Goal: Feedback & Contribution: Leave review/rating

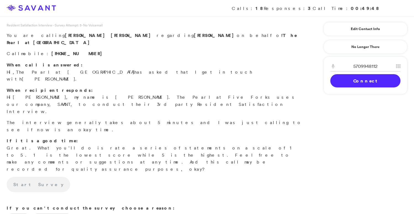
click at [353, 80] on link "Connect" at bounding box center [365, 80] width 70 height 13
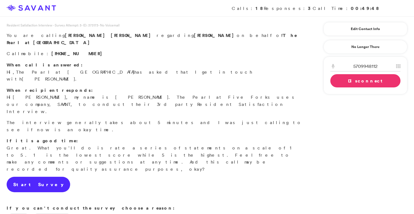
click at [33, 177] on link "Start Survey" at bounding box center [39, 184] width 64 height 15
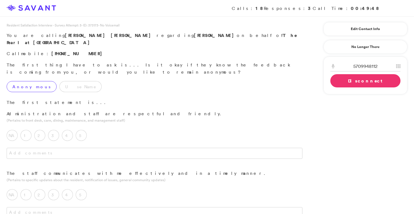
click at [36, 81] on label "Anonymous" at bounding box center [32, 86] width 50 height 11
click at [82, 130] on label "5" at bounding box center [81, 135] width 11 height 11
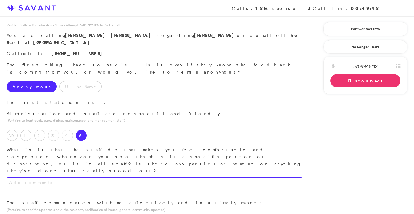
click at [82, 178] on textarea at bounding box center [155, 183] width 296 height 11
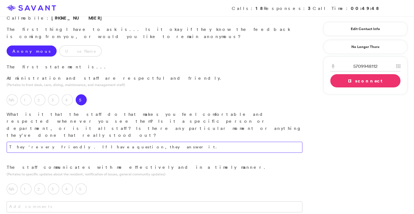
scroll to position [37, 0]
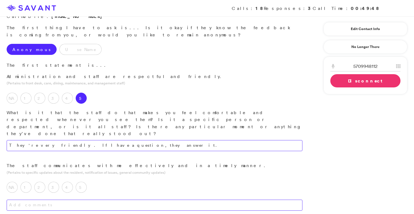
type textarea "They're very friendly. If I have a question, they answer it."
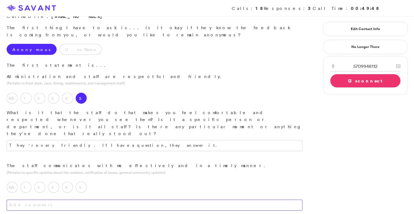
click at [96, 200] on textarea at bounding box center [155, 205] width 296 height 11
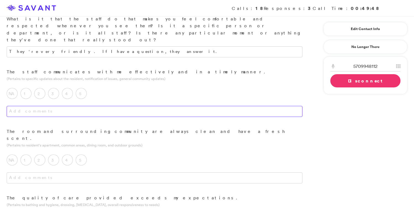
scroll to position [132, 0]
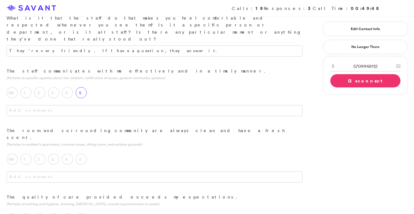
click at [81, 87] on label "5" at bounding box center [81, 92] width 11 height 11
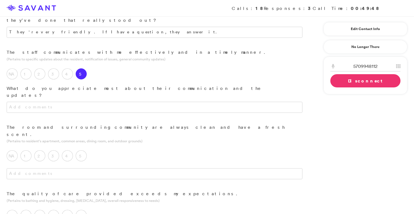
scroll to position [161, 0]
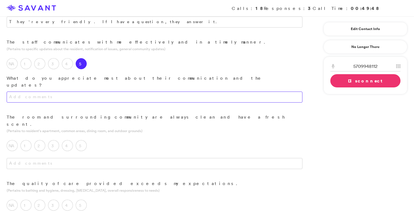
click at [103, 92] on textarea at bounding box center [155, 97] width 296 height 11
click at [235, 92] on textarea "If I have any concerns, they tell me to please call. It's very had for me to ac…" at bounding box center [155, 97] width 296 height 11
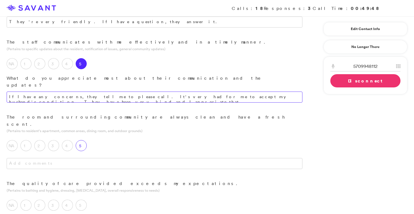
type textarea "If I have any concerns, they tell me to please call. It's very had for me to ac…"
click at [84, 140] on label "5" at bounding box center [81, 145] width 11 height 11
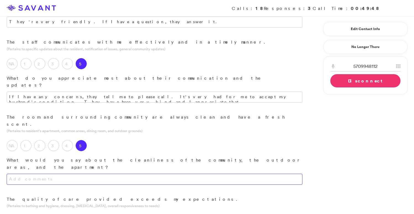
click at [96, 174] on textarea at bounding box center [155, 179] width 296 height 11
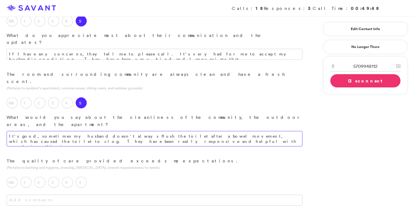
scroll to position [204, 0]
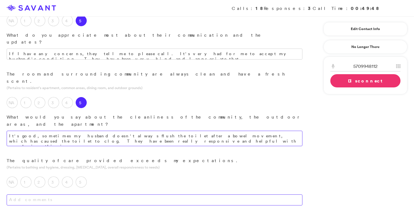
type textarea "It's good, sometimes my husband doesn't always flush the toilet after a bowel m…"
click at [89, 195] on textarea at bounding box center [155, 200] width 296 height 11
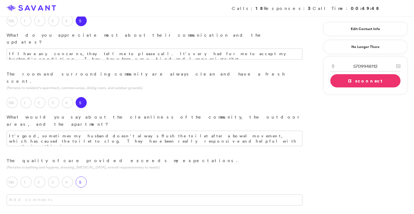
click at [83, 177] on label "5" at bounding box center [81, 182] width 11 height 11
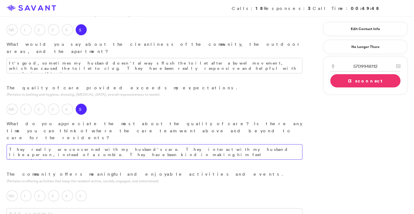
scroll to position [278, 0]
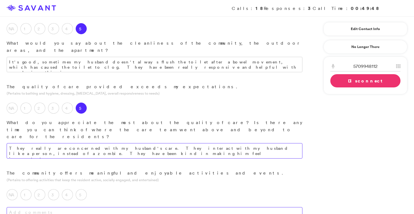
type textarea "They really are concerned with my husband's care. They interact with my husband…"
click at [115, 207] on textarea at bounding box center [155, 212] width 296 height 11
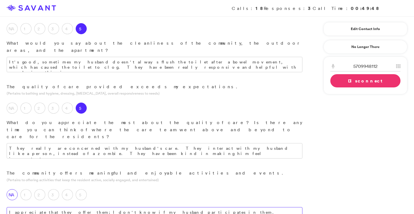
type textarea "I appreciate that they offer them; I don't know if my husband participates in t…"
click at [13, 189] on label "NA" at bounding box center [12, 194] width 11 height 11
click at [165, 207] on textarea "I appreciate that they offer them; I don't know if my husband participates in t…" at bounding box center [155, 212] width 296 height 11
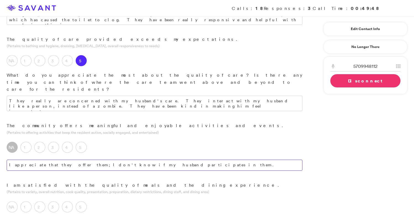
scroll to position [328, 0]
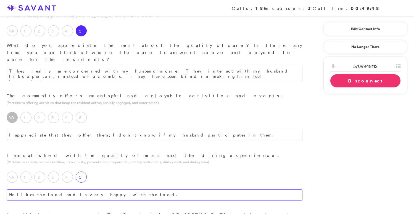
scroll to position [378, 0]
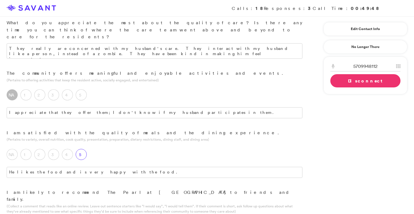
click at [81, 149] on label "5" at bounding box center [81, 154] width 11 height 11
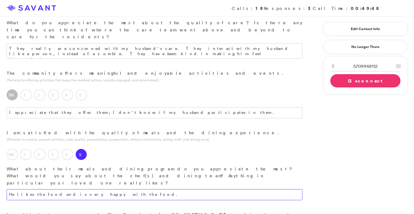
click at [110, 189] on textarea "He likes the food and is very happy with the food." at bounding box center [155, 194] width 296 height 11
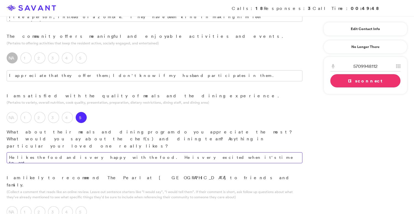
scroll to position [423, 0]
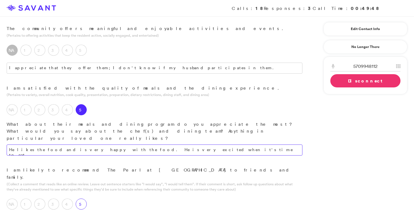
type textarea "He likes the food and is very happy with the food. He is very excited when it's…"
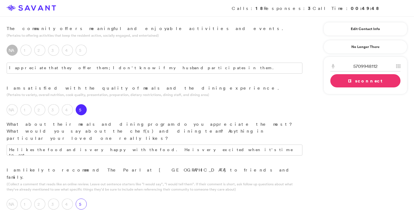
click at [82, 199] on label "5" at bounding box center [81, 204] width 11 height 11
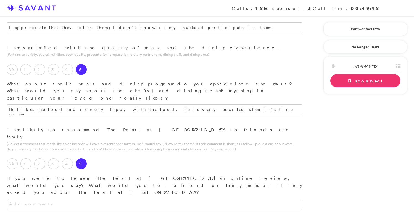
scroll to position [467, 0]
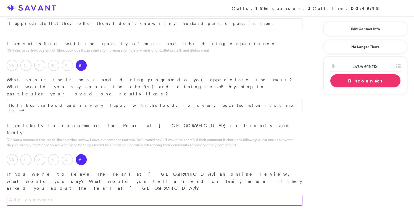
click at [88, 195] on textarea at bounding box center [155, 200] width 296 height 11
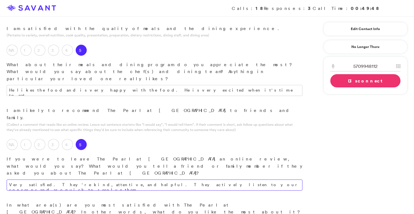
scroll to position [483, 0]
type textarea "Very satisfied. They're kind, attentive, and helpful. They actively listen to y…"
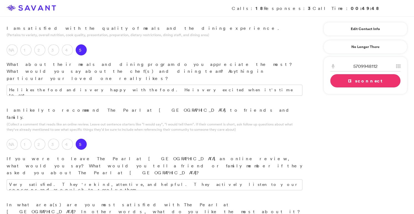
type textarea "I feel like it's a family and they're friendly. They seem to be happy to have h…"
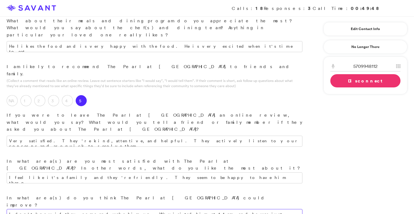
scroll to position [527, 0]
type textarea "I don't know if they come and wake him up. We visited him at 11 am, and he was …"
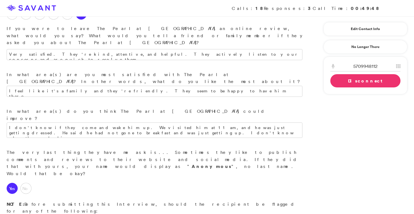
scroll to position [626, 0]
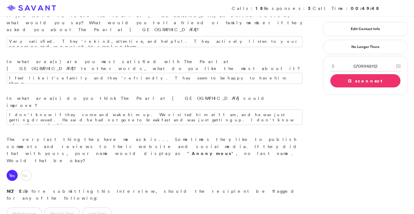
click at [342, 80] on link "Disconnect" at bounding box center [365, 80] width 70 height 13
